Goal: Find specific page/section: Find specific page/section

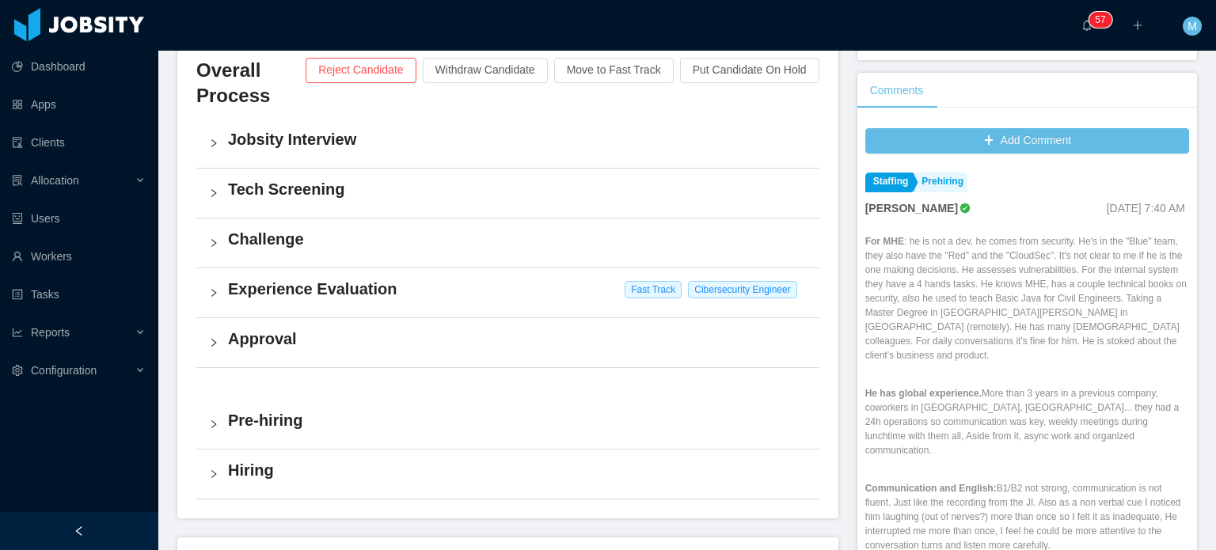
scroll to position [374, 0]
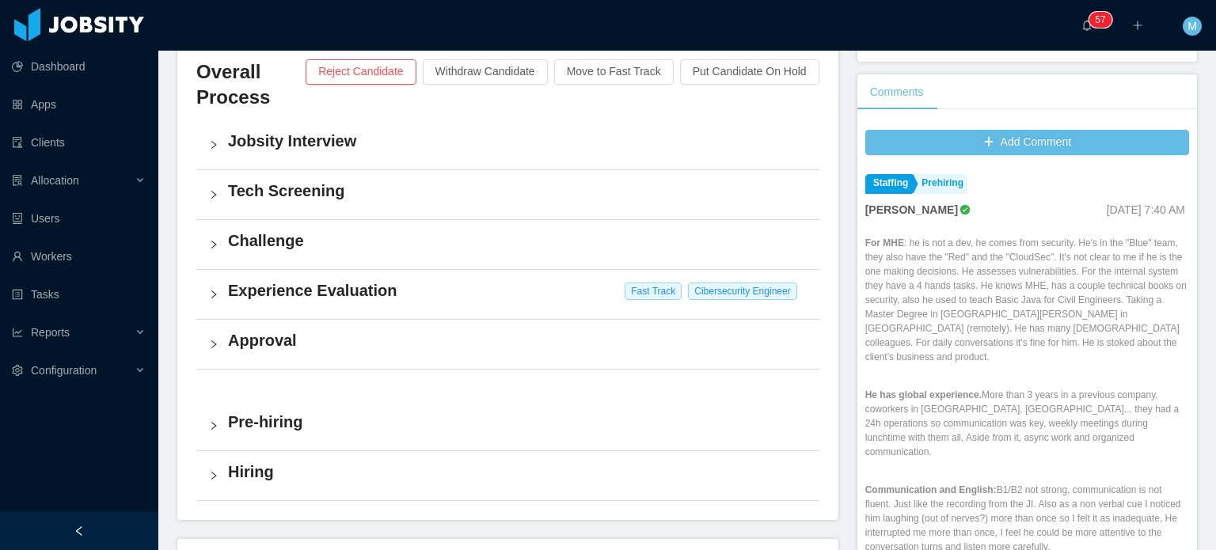
click at [189, 432] on div "Overall Process Reject Candidate Withdraw Candidate Move to Fast Track Put Cand…" at bounding box center [507, 280] width 661 height 480
click at [204, 427] on div "Pre-hiring" at bounding box center [507, 426] width 623 height 49
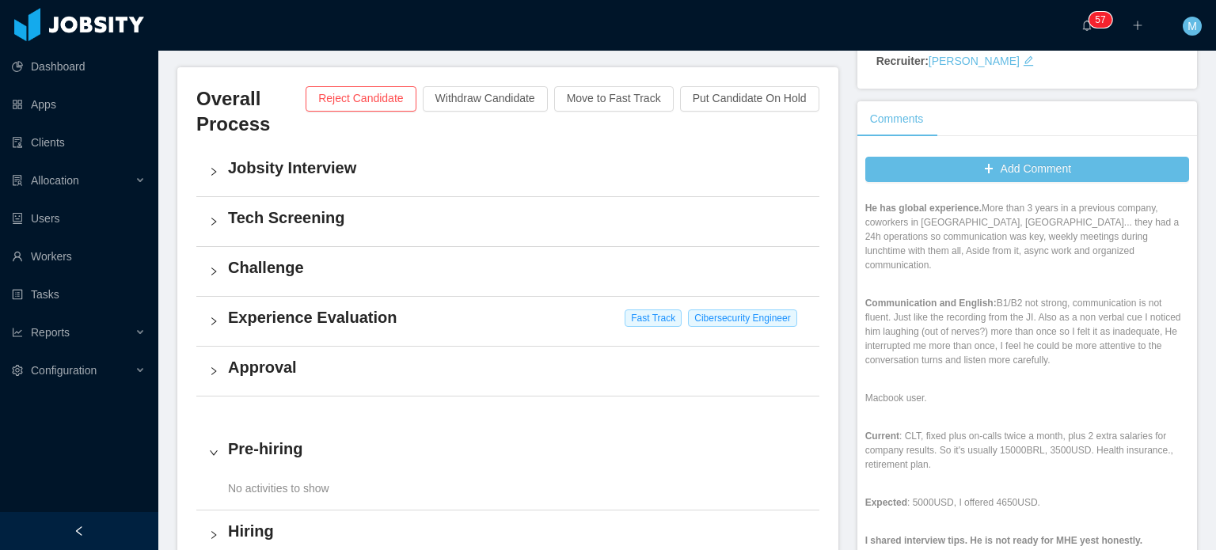
scroll to position [215, 0]
click at [1052, 359] on div "For MHE : he is not a dev, he comes from security. He's in the "Blue" team, the…" at bounding box center [1028, 411] width 324 height 727
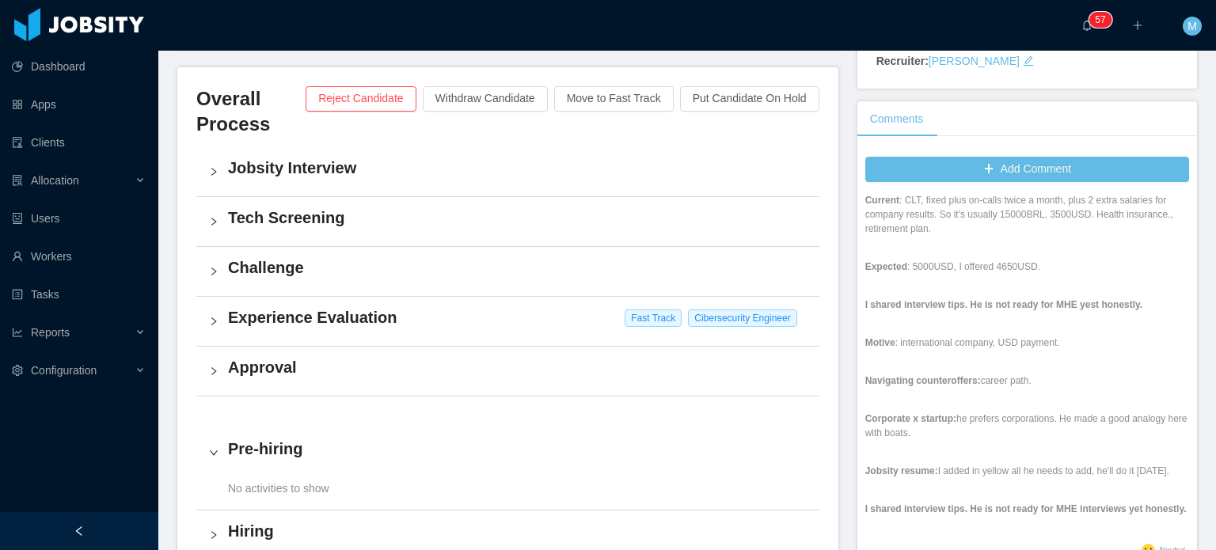
scroll to position [450, 0]
click at [1052, 360] on div "For MHE : he is not a dev, he comes from security. He's in the "Blue" team, the…" at bounding box center [1028, 176] width 324 height 727
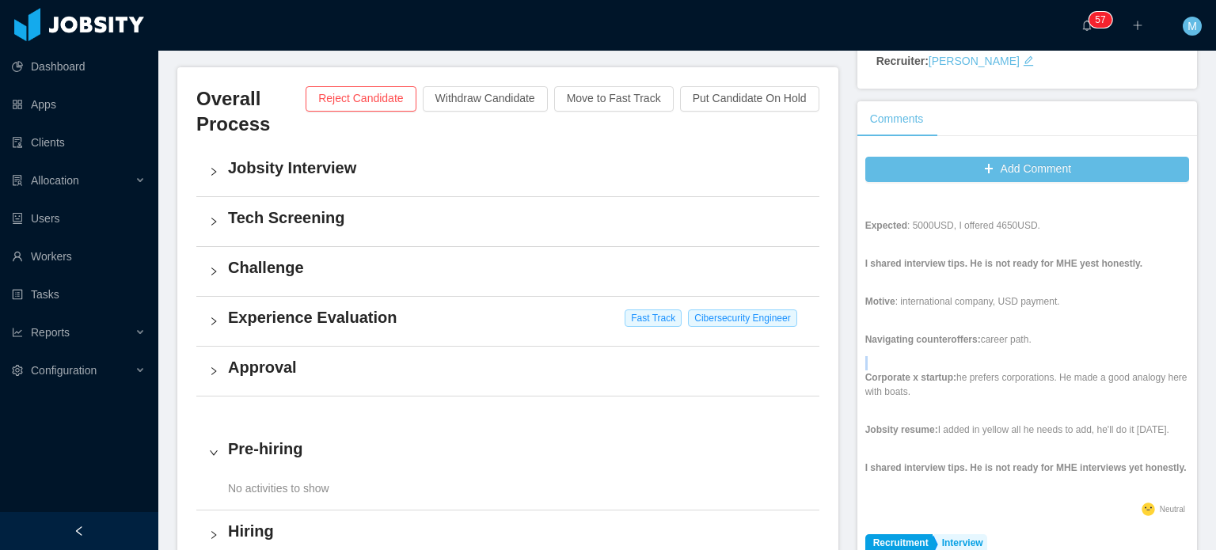
scroll to position [491, 0]
click at [931, 334] on div "For MHE : he is not a dev, he comes from security. He's in the "Blue" team, the…" at bounding box center [1028, 135] width 324 height 727
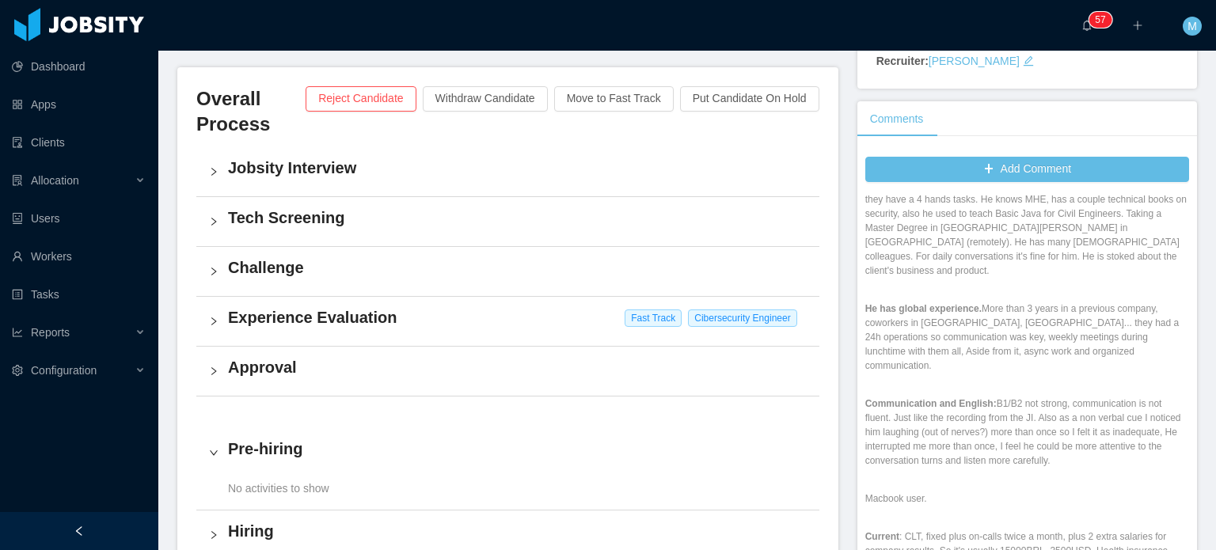
scroll to position [0, 0]
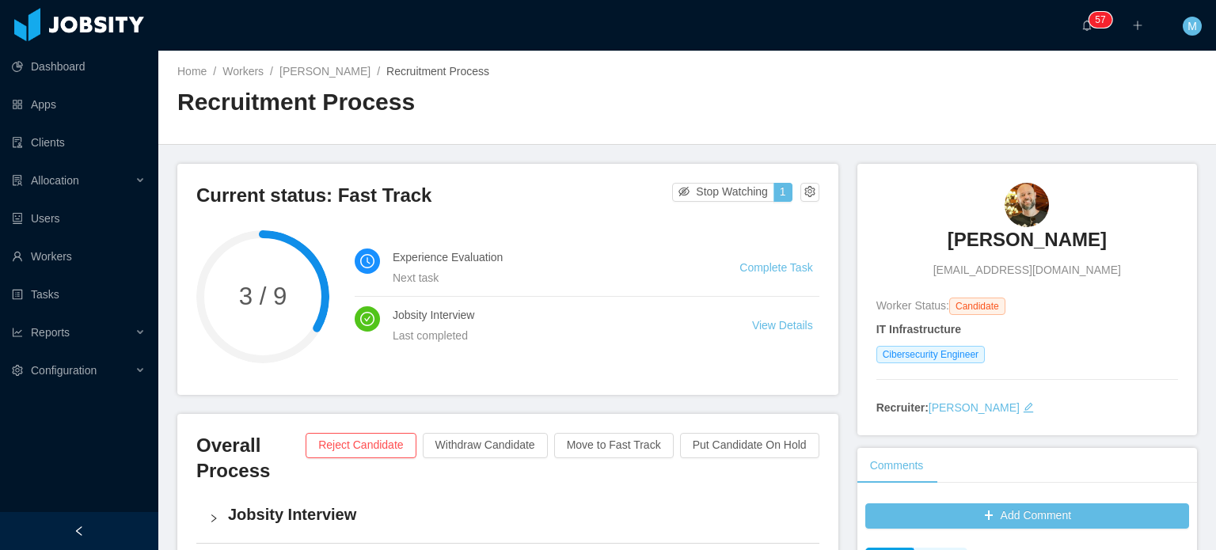
click at [1036, 239] on h3 "[PERSON_NAME]" at bounding box center [1027, 239] width 159 height 25
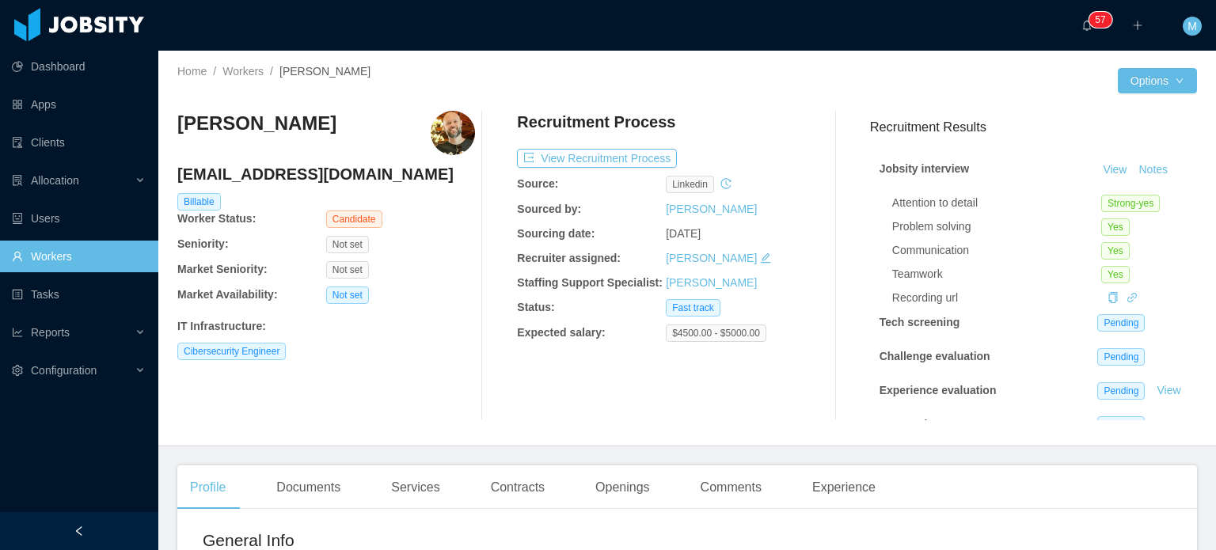
scroll to position [165, 0]
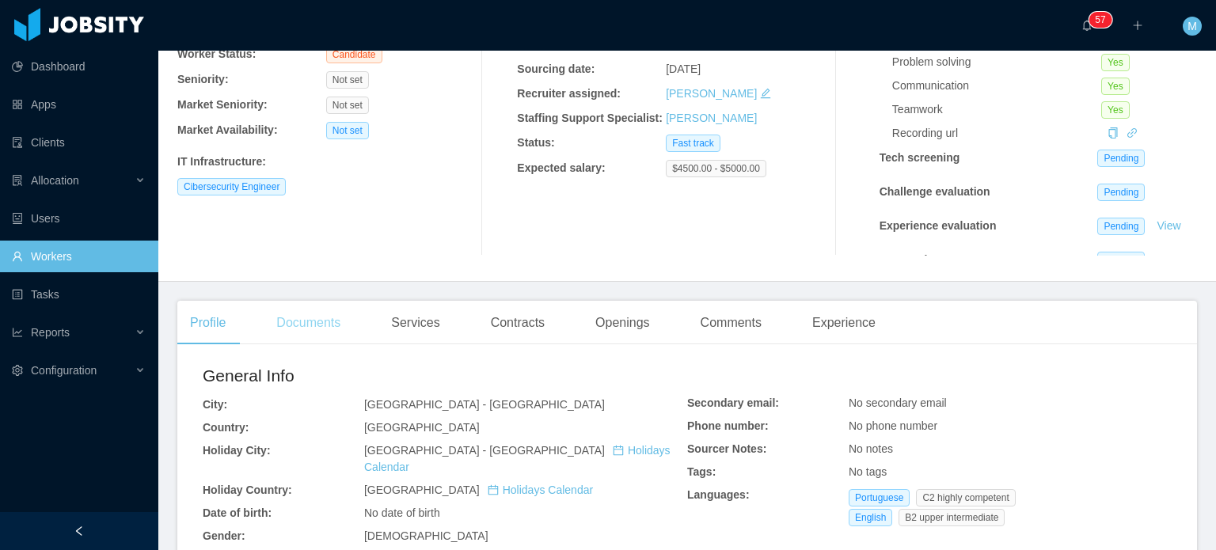
click at [322, 322] on div "Documents" at bounding box center [308, 323] width 89 height 44
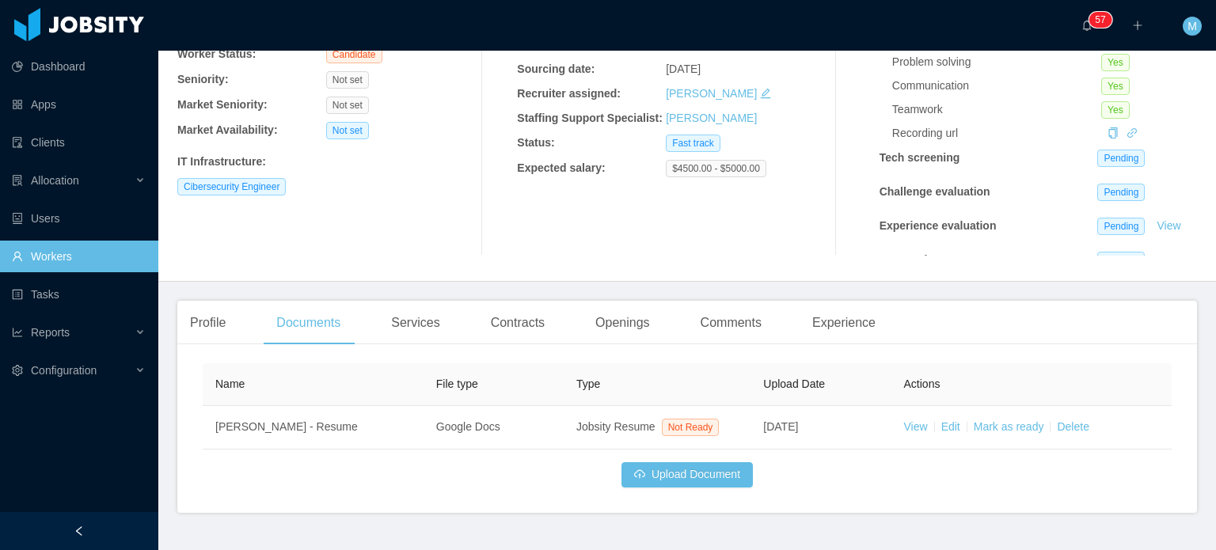
scroll to position [200, 0]
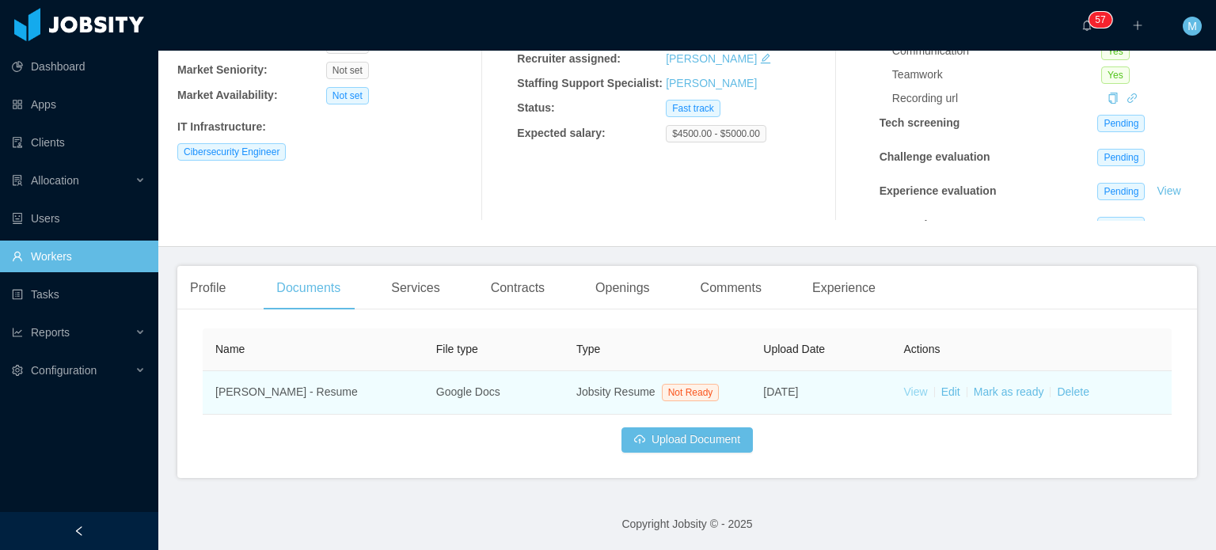
click at [912, 396] on link "View" at bounding box center [916, 392] width 24 height 13
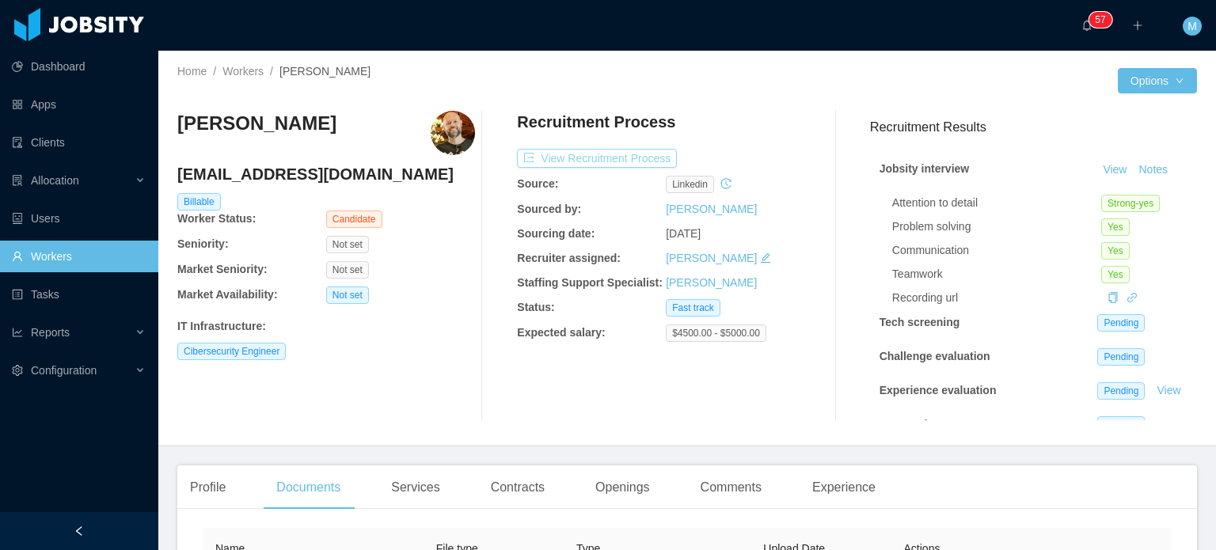
click at [652, 159] on button "View Recruitment Process" at bounding box center [597, 158] width 160 height 19
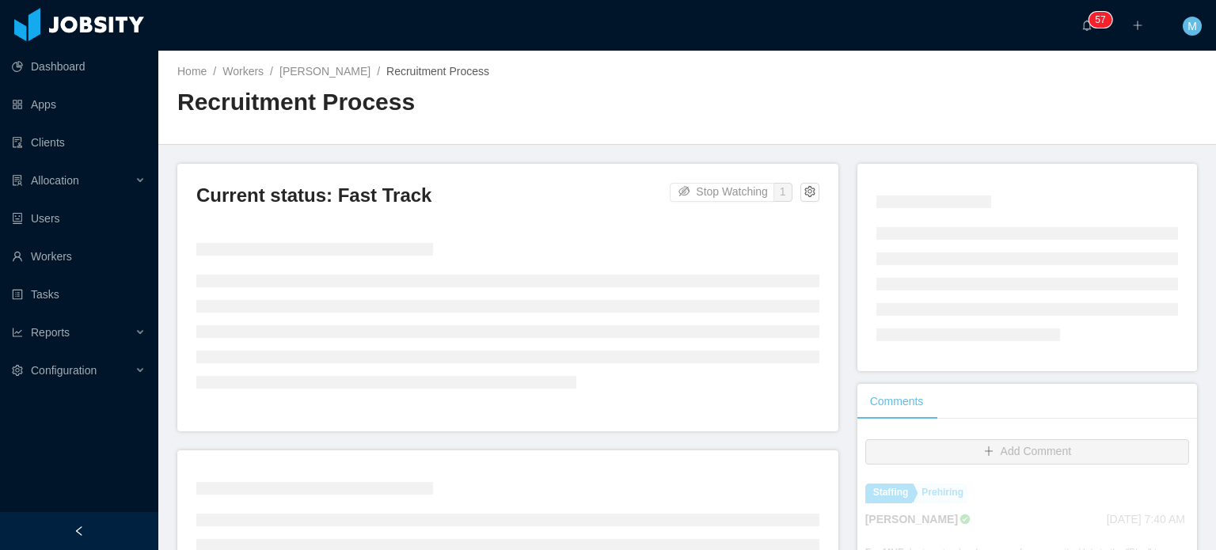
click at [652, 159] on main "Home / Workers / [PERSON_NAME] / Recruitment Process / Recruitment Process Curr…" at bounding box center [687, 301] width 1058 height 500
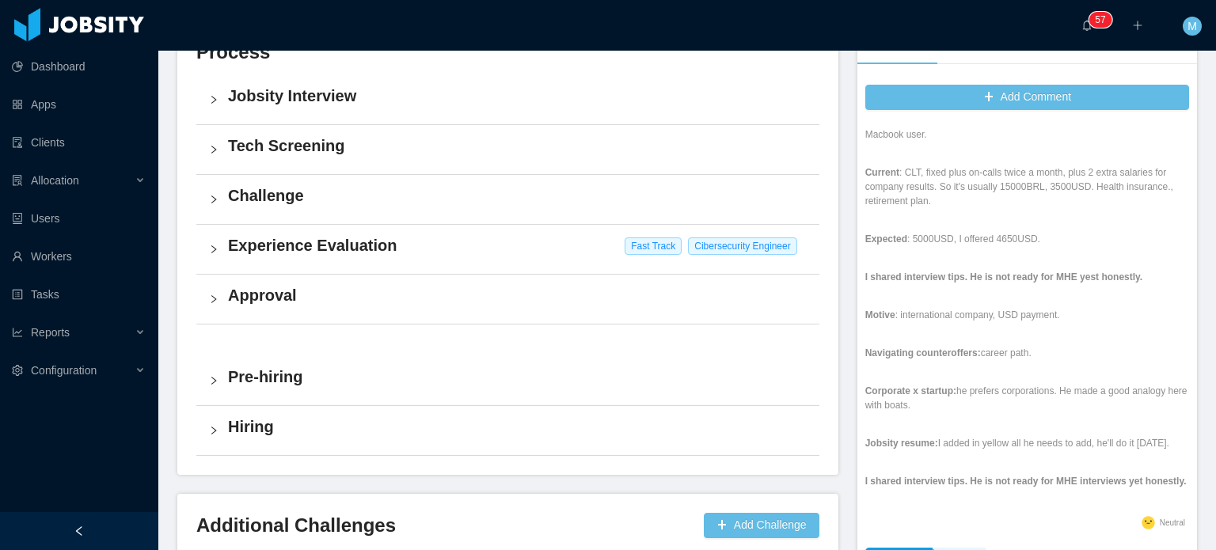
scroll to position [434, 0]
